Goal: Information Seeking & Learning: Compare options

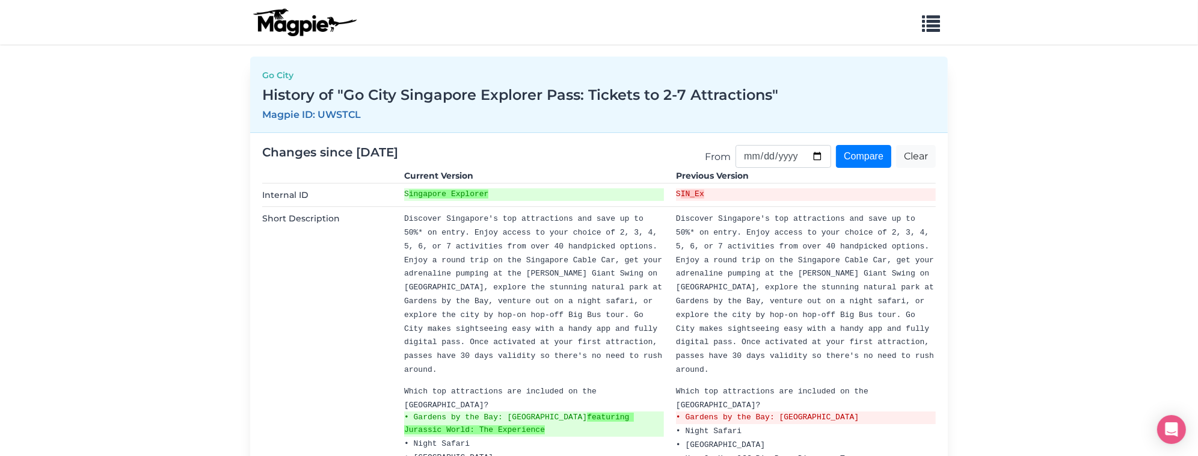
click at [960, 10] on nav "Problems we solve Products Content Management and Distribution Magpie for Resel…" at bounding box center [599, 22] width 1198 height 45
click at [927, 13] on span "button" at bounding box center [931, 21] width 18 height 18
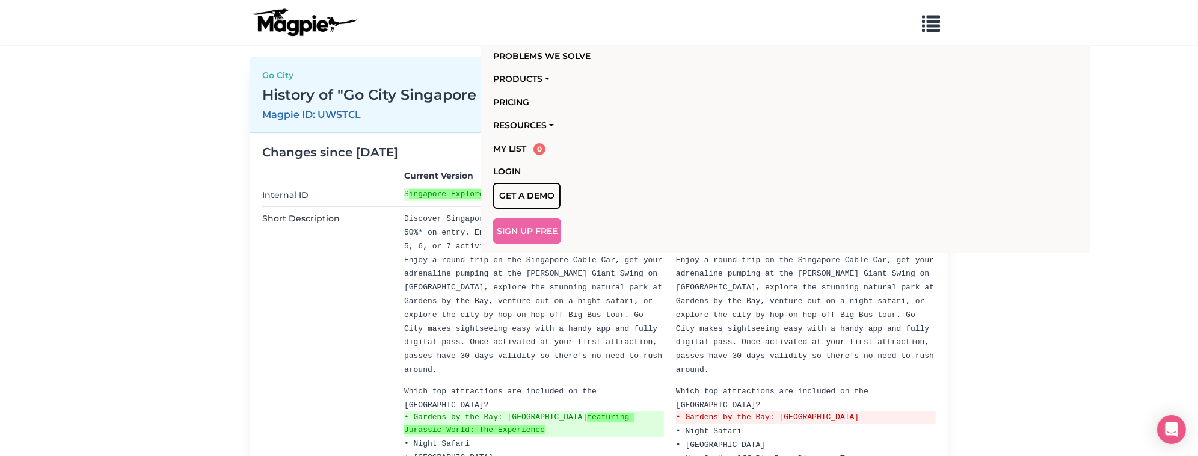
click at [348, 67] on div "Go City History of "Go City Singapore Explorer Pass: Tickets to 2-7 Attractions…" at bounding box center [599, 95] width 698 height 76
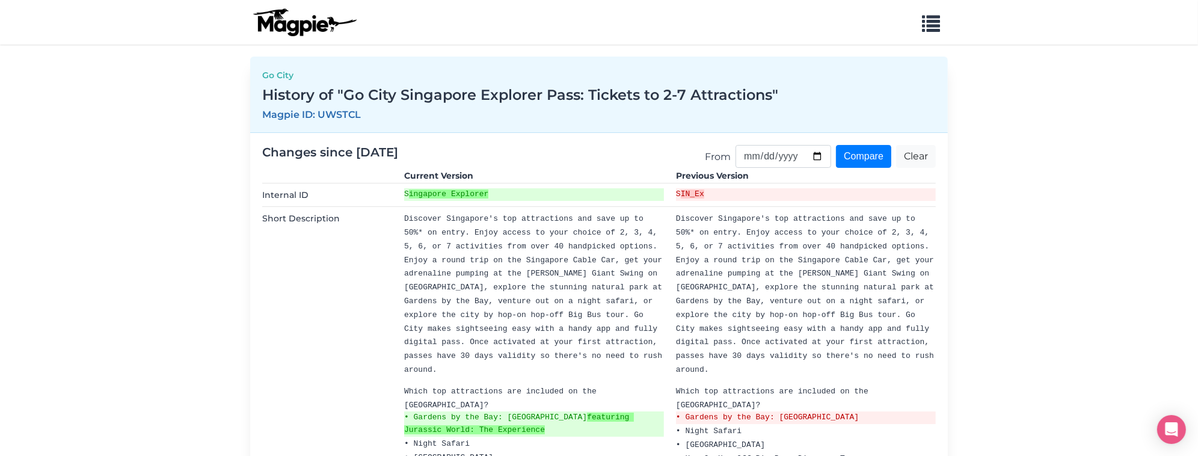
click at [300, 28] on img at bounding box center [304, 22] width 108 height 29
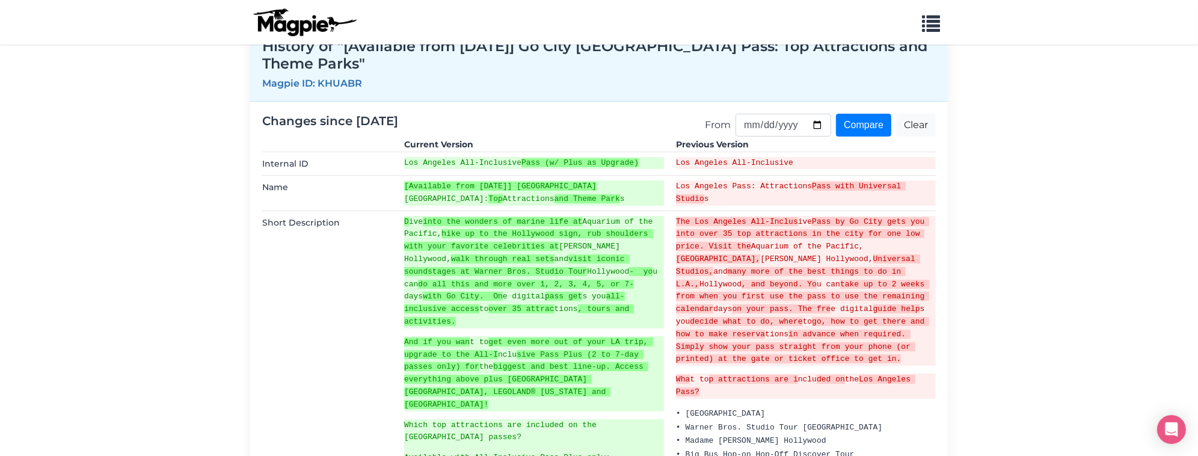
scroll to position [45, 0]
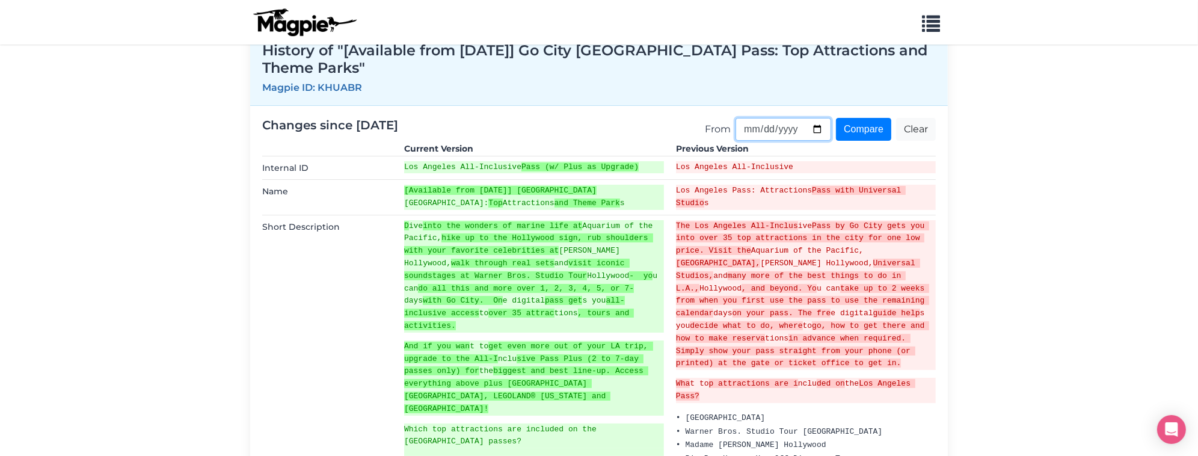
click at [812, 131] on input "2025-06-23" at bounding box center [784, 129] width 96 height 23
type input "2025-08-03"
click at [868, 137] on input "Compare" at bounding box center [863, 129] width 55 height 23
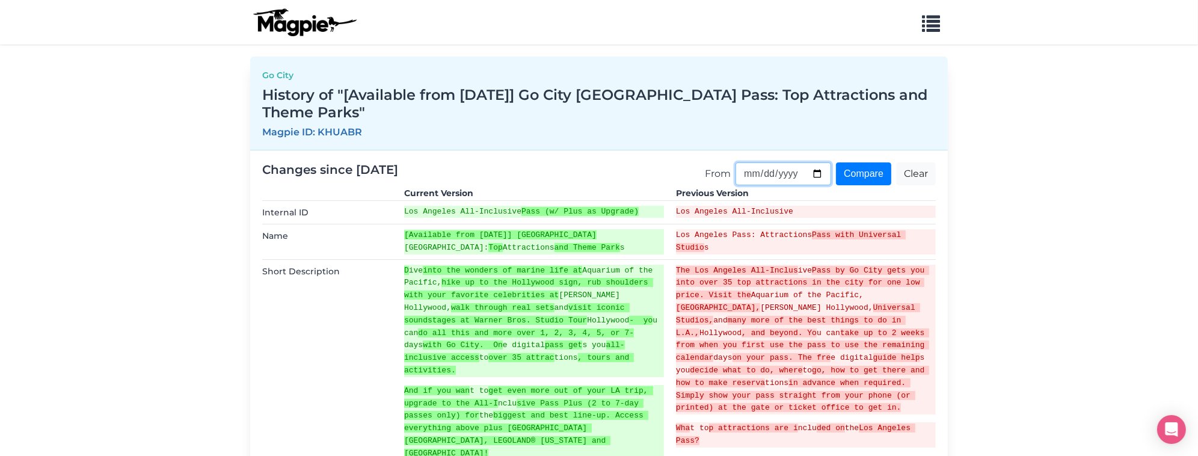
click at [820, 169] on input "[DATE]" at bounding box center [784, 173] width 96 height 23
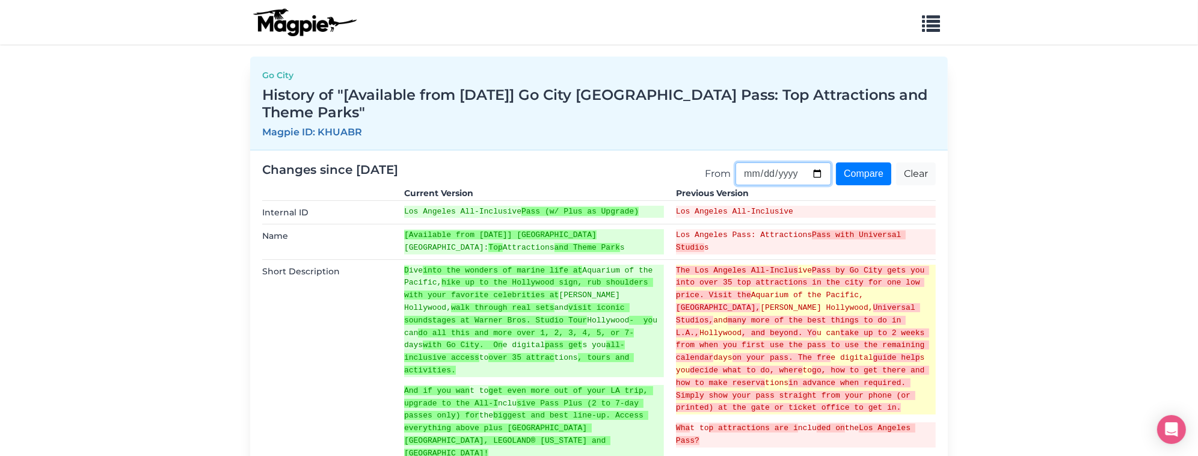
type input "[DATE]"
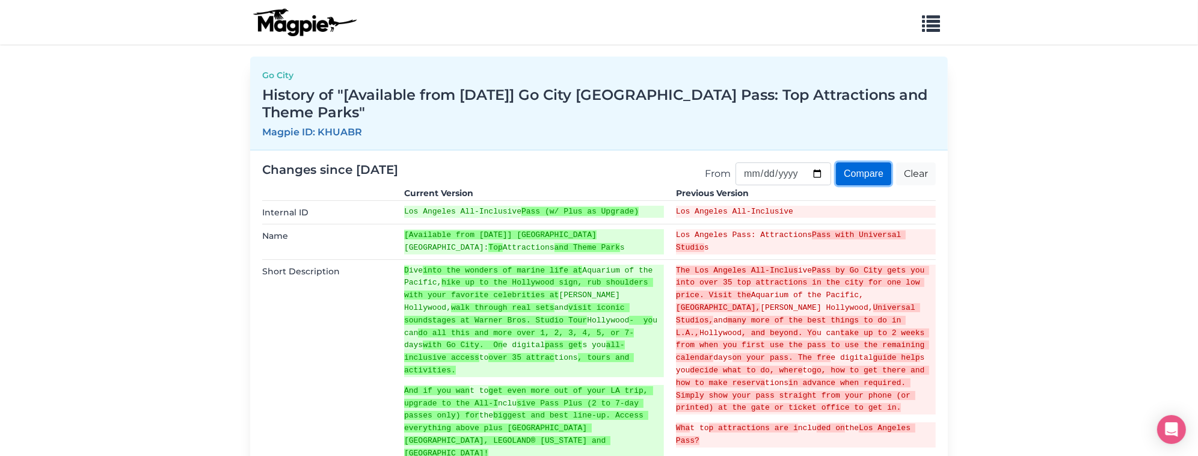
click at [871, 174] on input "Compare" at bounding box center [863, 173] width 55 height 23
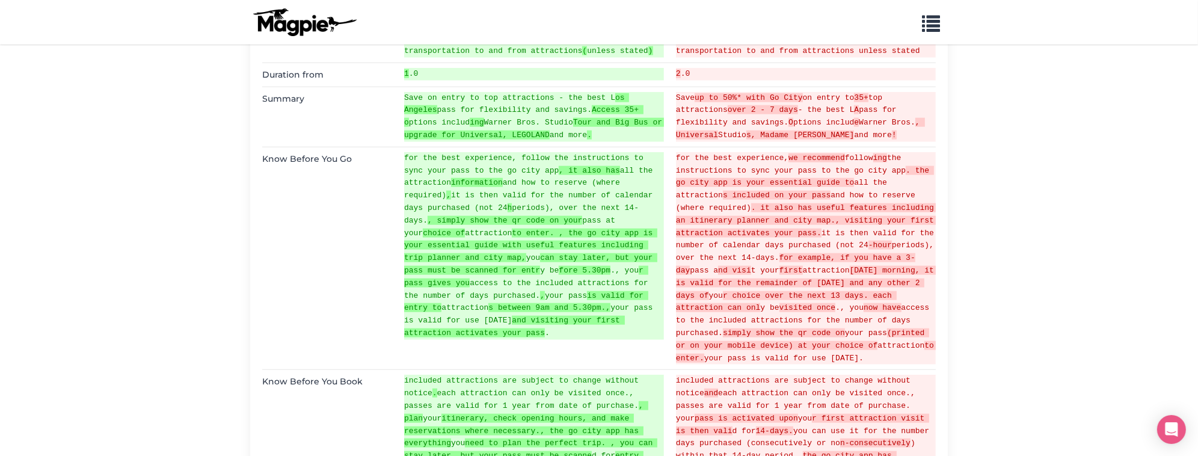
scroll to position [1722, 0]
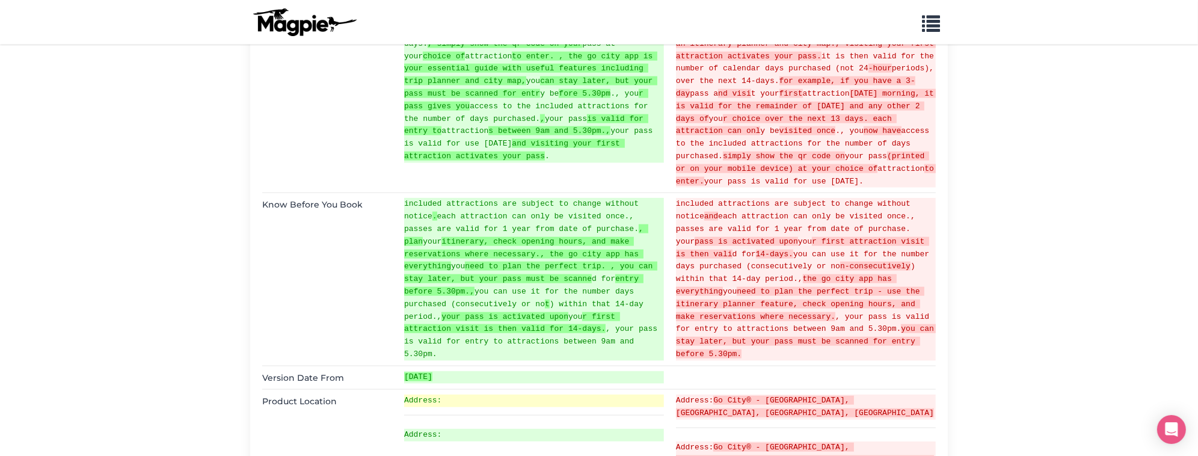
click at [534, 395] on ins "Address:" at bounding box center [534, 401] width 260 height 13
click at [555, 415] on hr at bounding box center [534, 415] width 260 height 1
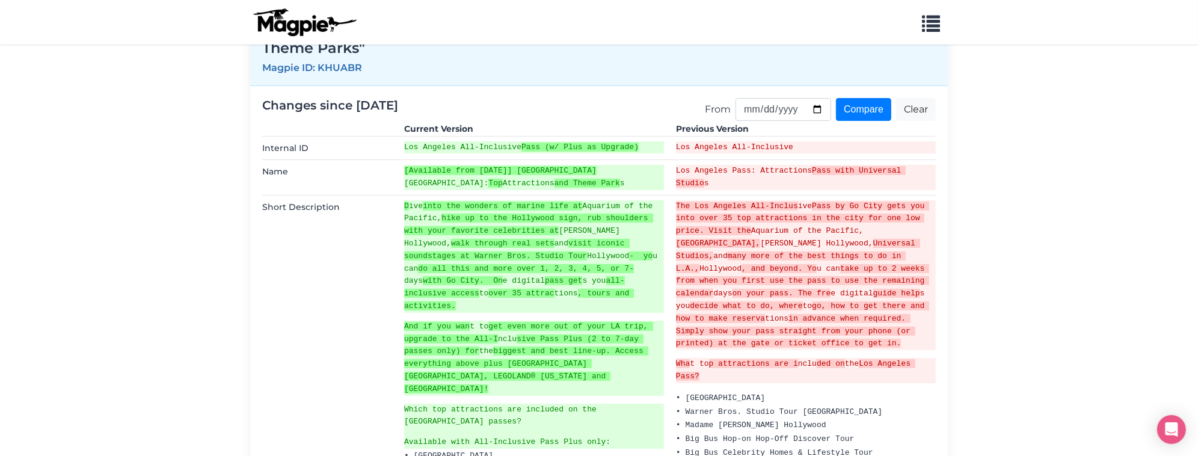
scroll to position [68, 0]
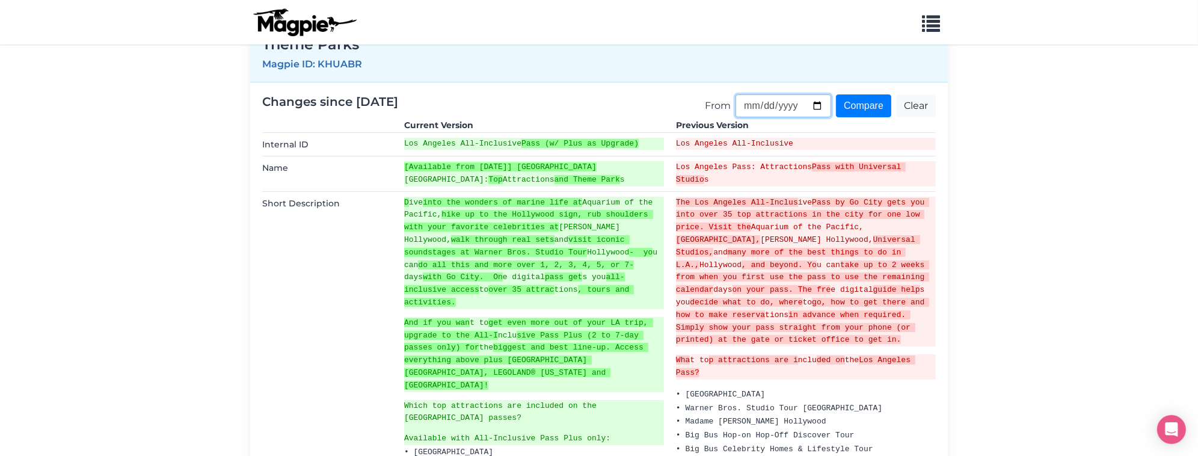
click at [818, 104] on input "2025-08-04" at bounding box center [784, 105] width 96 height 23
type input "2025-08-03"
click at [860, 99] on input "Compare" at bounding box center [863, 105] width 55 height 23
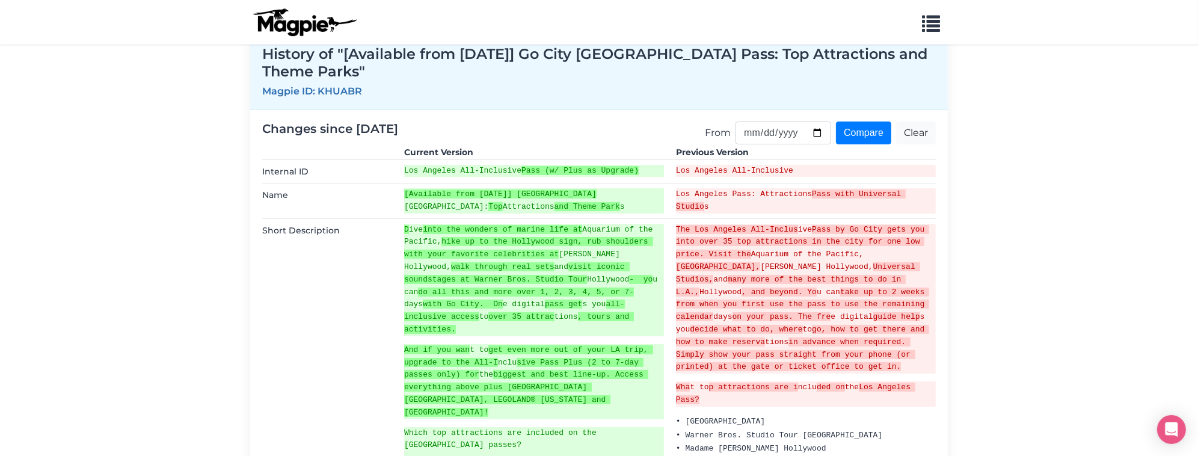
scroll to position [46, 0]
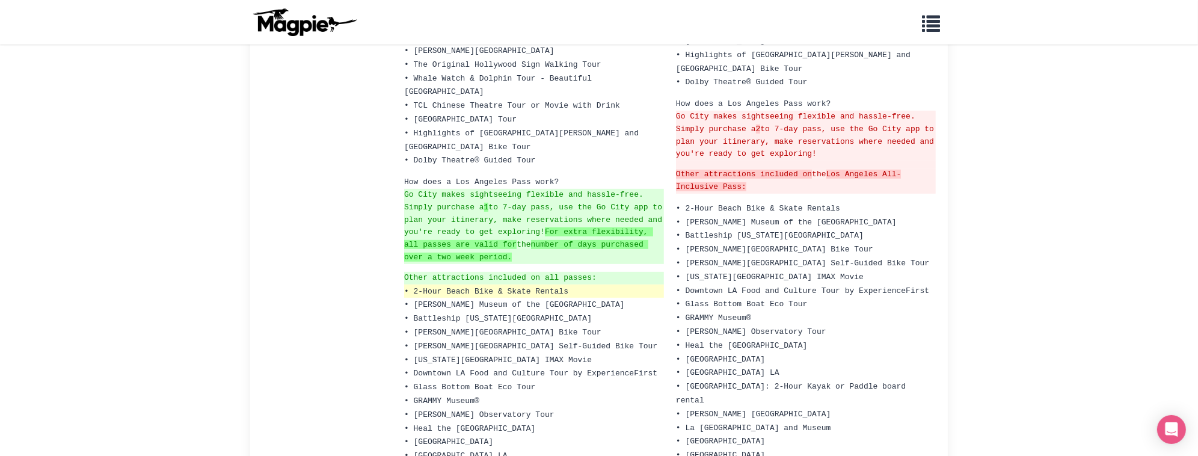
scroll to position [600, 0]
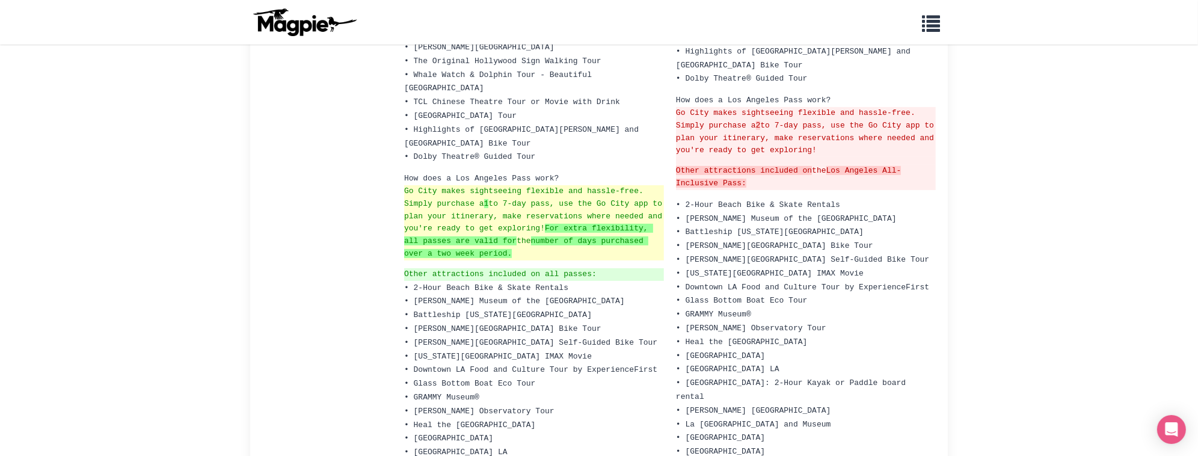
drag, startPoint x: 593, startPoint y: 191, endPoint x: 467, endPoint y: 190, distance: 125.1
click at [467, 190] on ins "Go City makes sightseeing flexible and hassle-free. Simply purchase a 1 to 7-da…" at bounding box center [534, 222] width 260 height 75
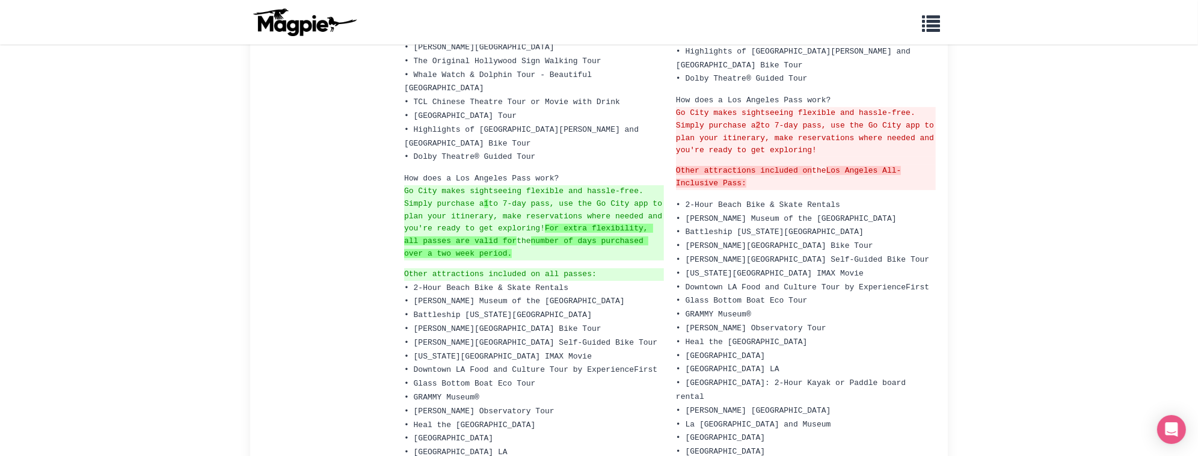
copy ins "all passes are valid for the number of days purchased over a two week period."
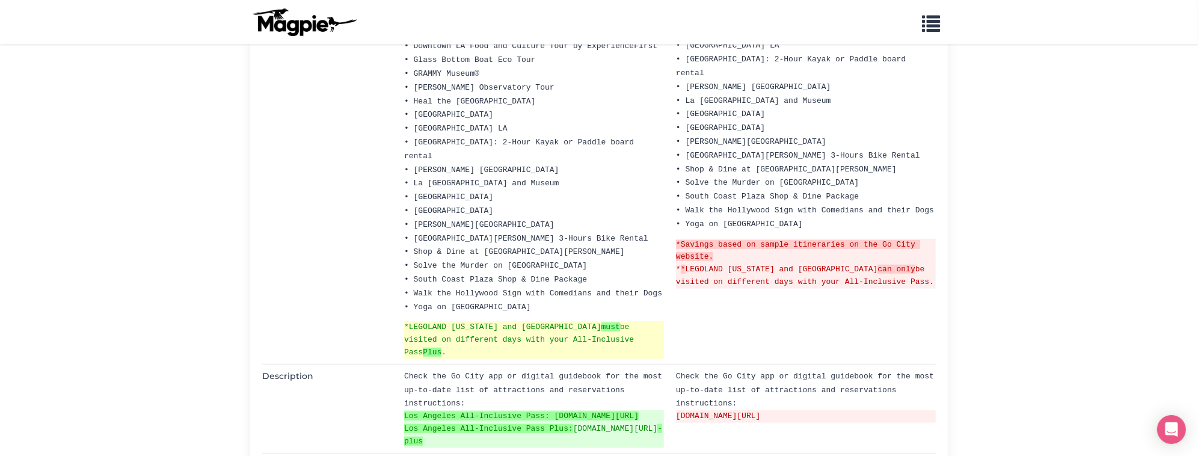
scroll to position [931, 0]
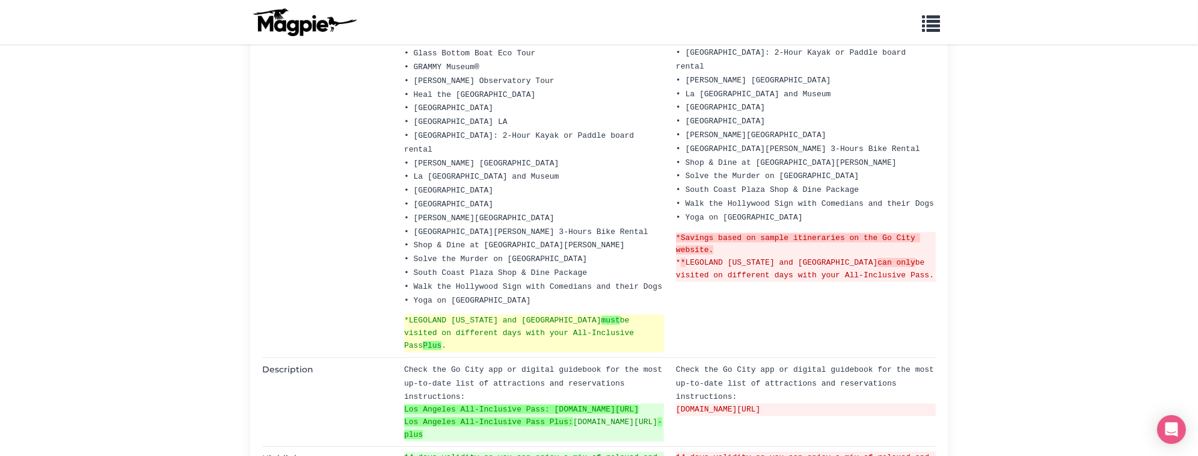
click at [526, 315] on ins "*[GEOGRAPHIC_DATA][US_STATE] must be visited on different days with your All-In…" at bounding box center [534, 333] width 260 height 37
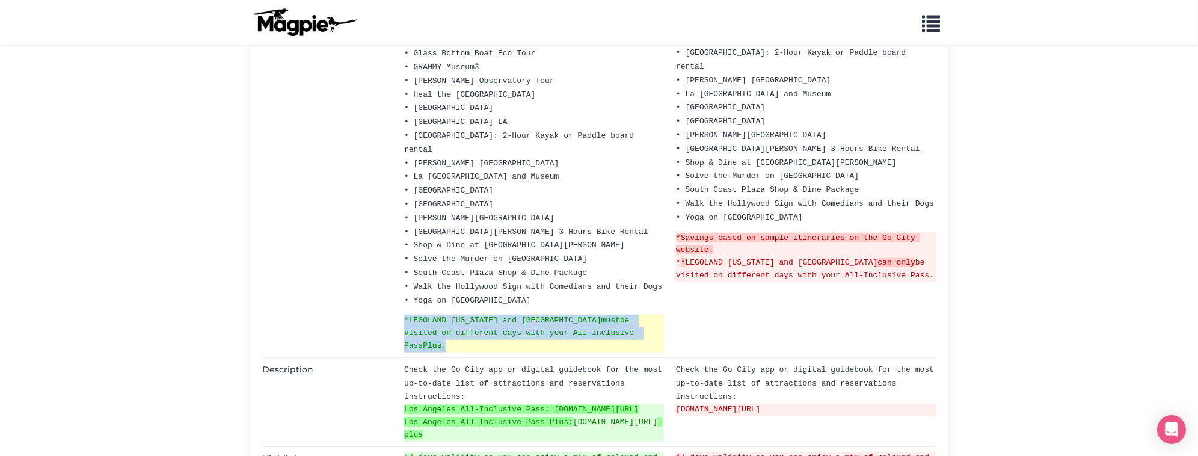
click at [526, 315] on ins "*[GEOGRAPHIC_DATA][US_STATE] must be visited on different days with your All-In…" at bounding box center [534, 333] width 260 height 37
copy div "*[GEOGRAPHIC_DATA][US_STATE] must be visited on different days with your All-In…"
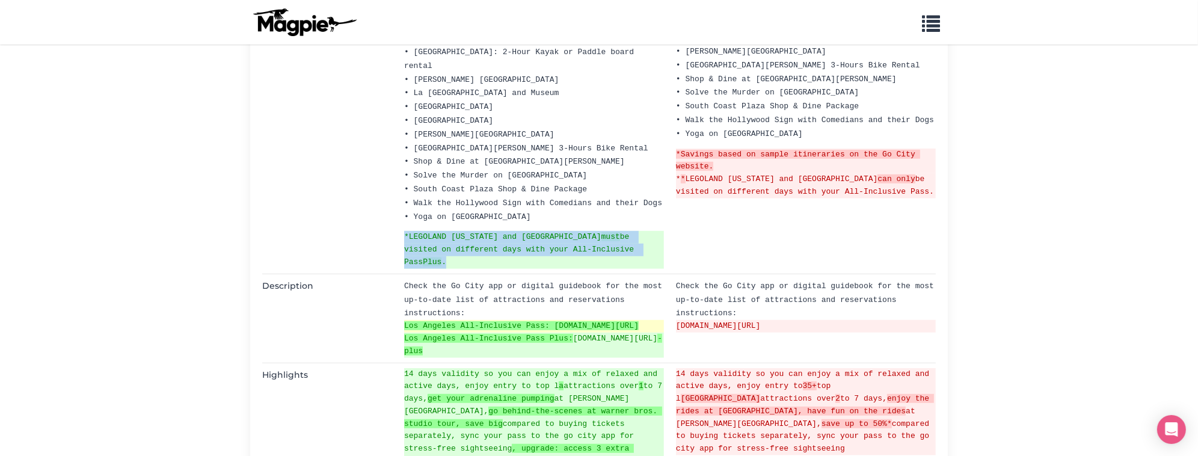
scroll to position [1015, 0]
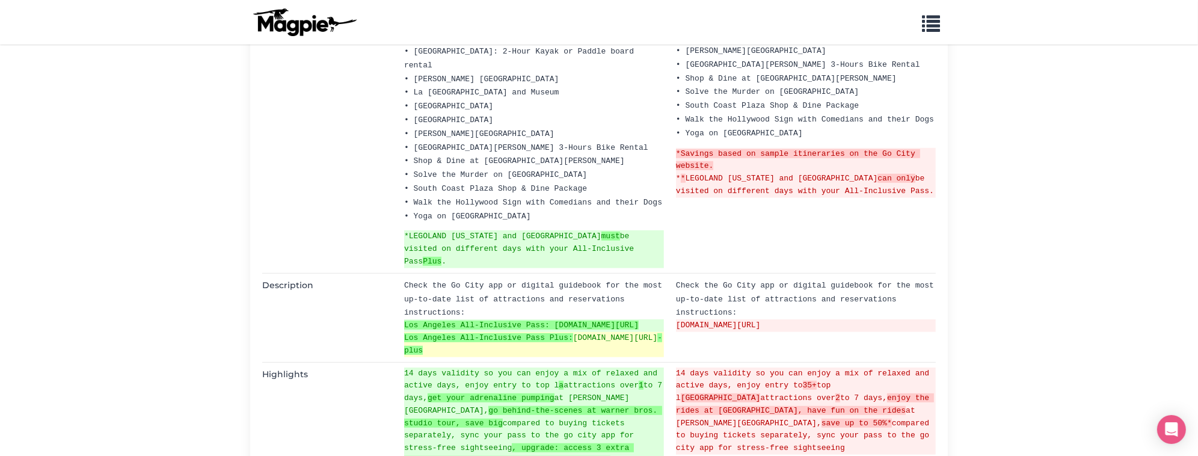
click at [582, 332] on ins "Los Angeles All-Inclusive Pass Plus: [DOMAIN_NAME][URL] -plus" at bounding box center [534, 344] width 260 height 25
drag, startPoint x: 591, startPoint y: 238, endPoint x: 601, endPoint y: 249, distance: 15.3
click at [601, 332] on ins "Los Angeles All-Inclusive Pass Plus: [DOMAIN_NAME][URL] -plus" at bounding box center [534, 344] width 260 height 25
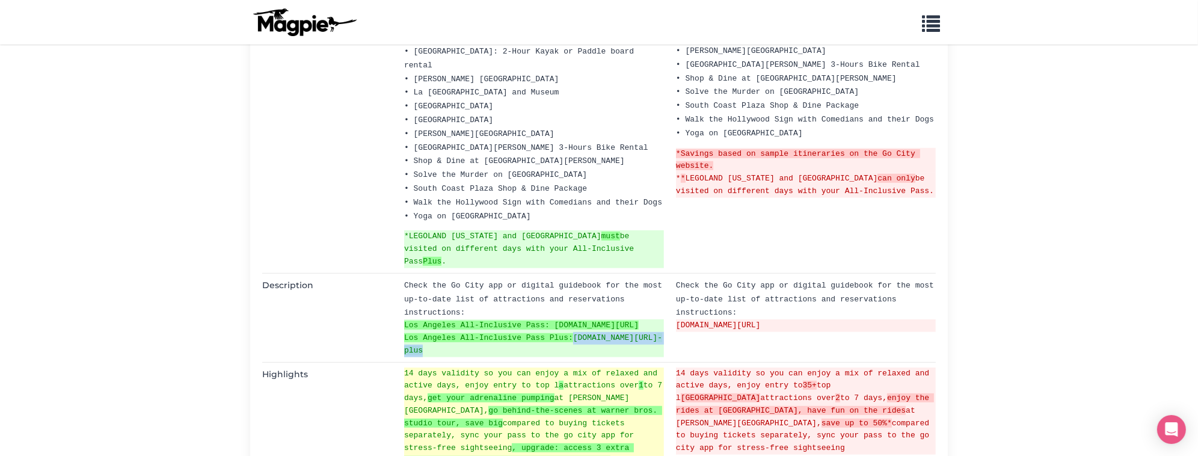
copy div "[DOMAIN_NAME][URL] -plus"
